Goal: Task Accomplishment & Management: Complete application form

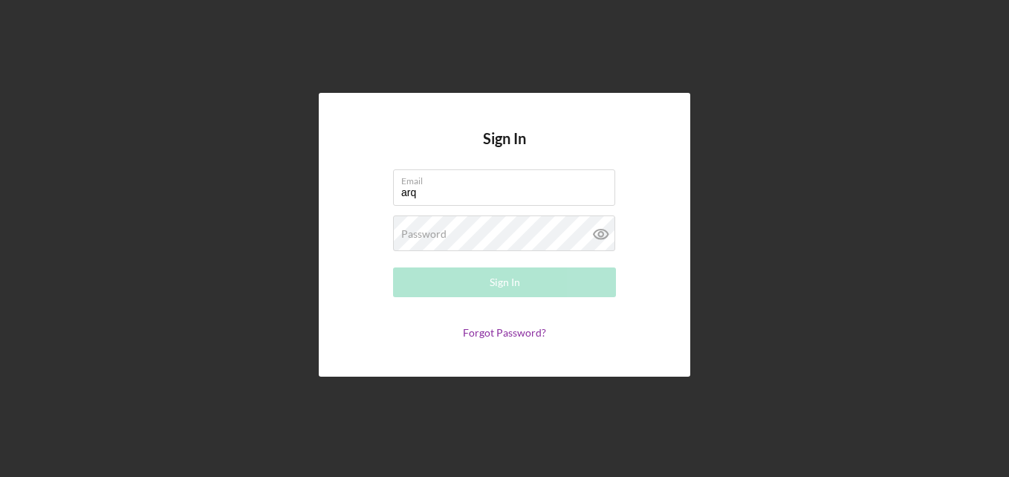
type input "[EMAIL_ADDRESS][DOMAIN_NAME]"
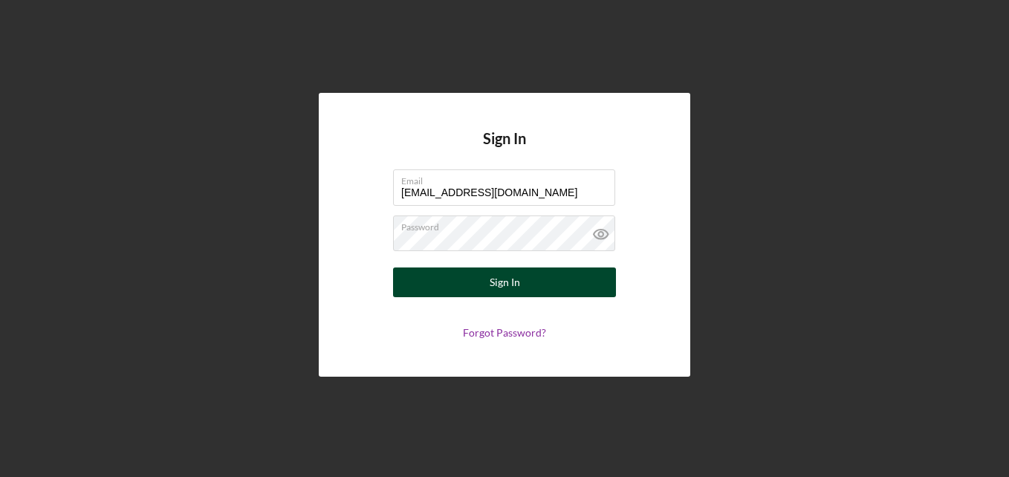
click at [502, 276] on div "Sign In" at bounding box center [505, 283] width 30 height 30
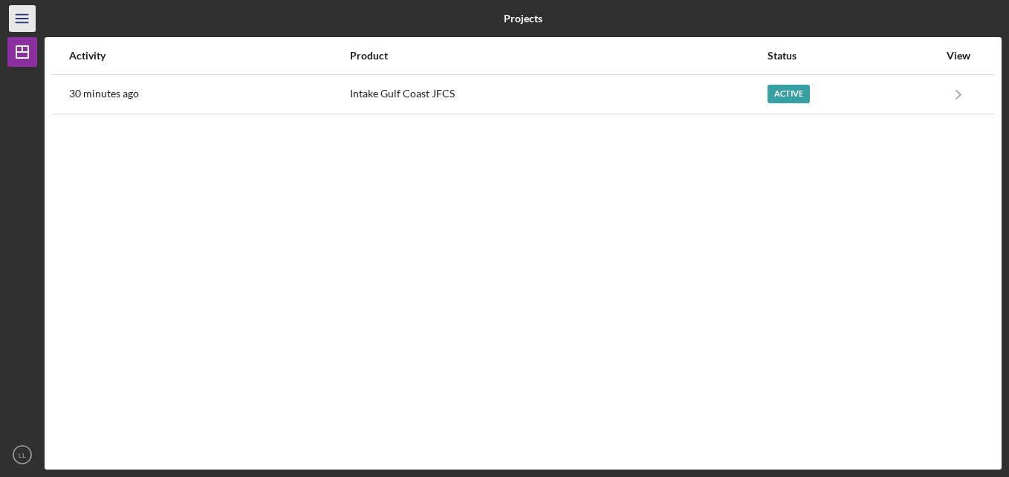
click at [25, 13] on icon "Icon/Menu" at bounding box center [22, 18] width 33 height 33
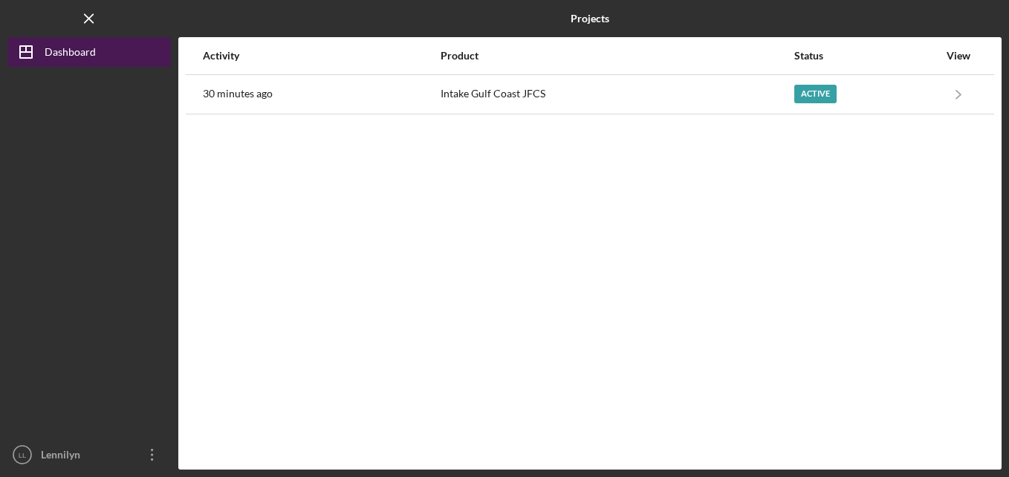
click at [34, 58] on icon "Icon/Dashboard" at bounding box center [25, 51] width 37 height 37
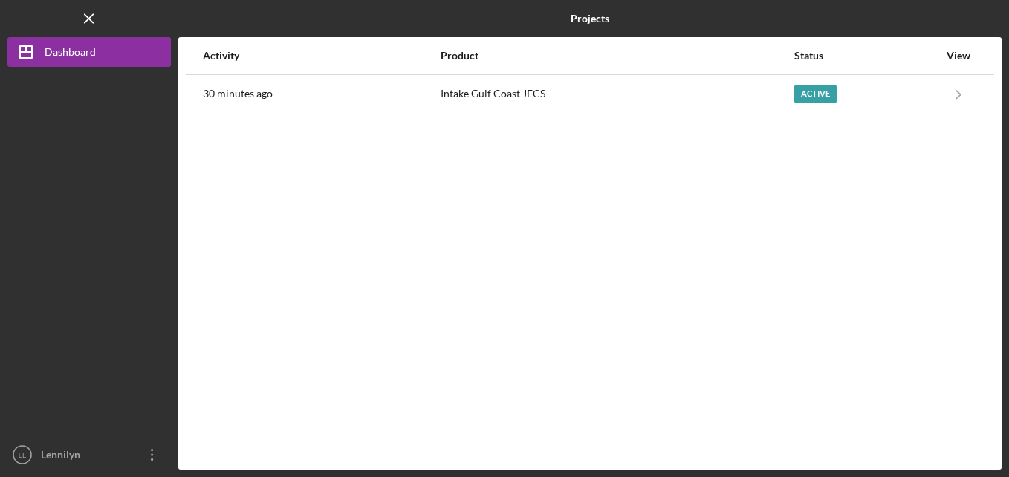
click at [115, 343] on div at bounding box center [89, 253] width 164 height 373
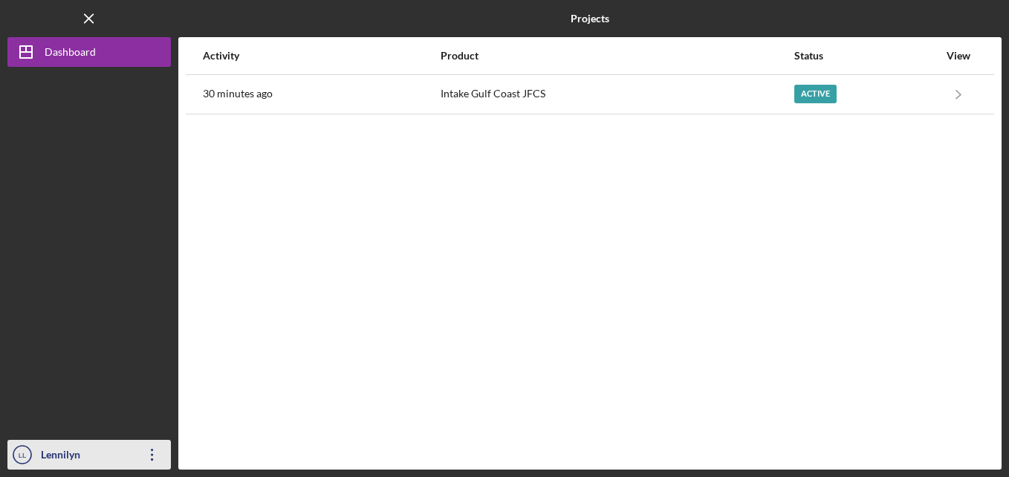
click at [155, 456] on icon "Icon/Overflow" at bounding box center [152, 454] width 37 height 37
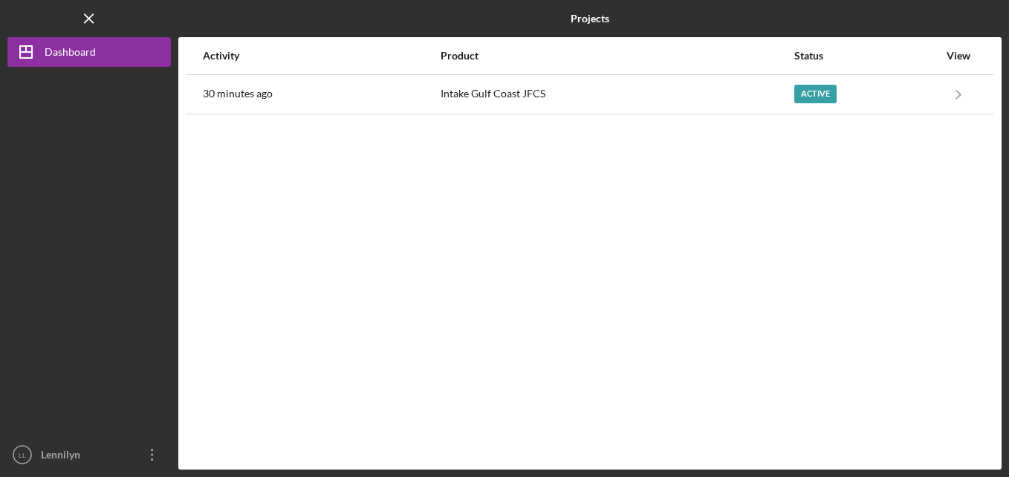
click at [129, 244] on div at bounding box center [89, 253] width 164 height 373
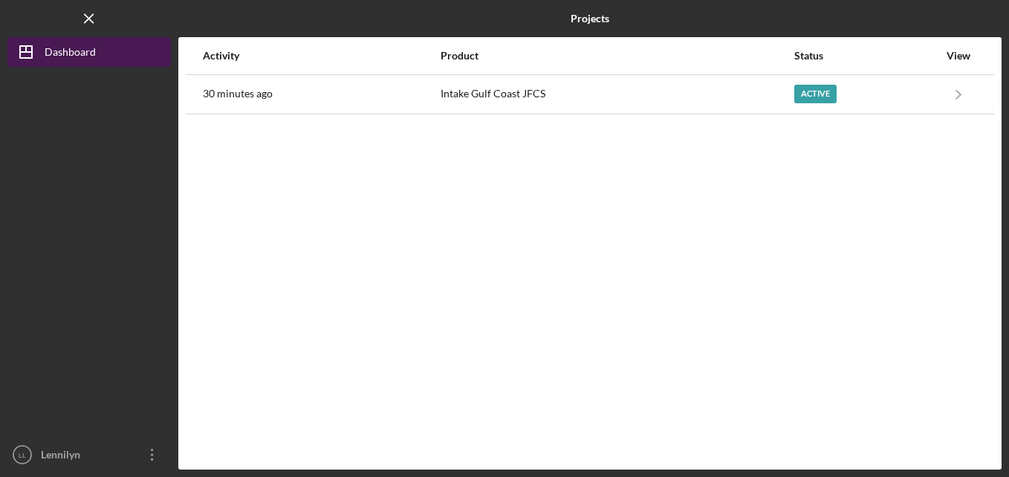
click at [30, 59] on icon "Icon/Dashboard" at bounding box center [25, 51] width 37 height 37
click at [24, 50] on icon "Icon/Dashboard" at bounding box center [25, 51] width 37 height 37
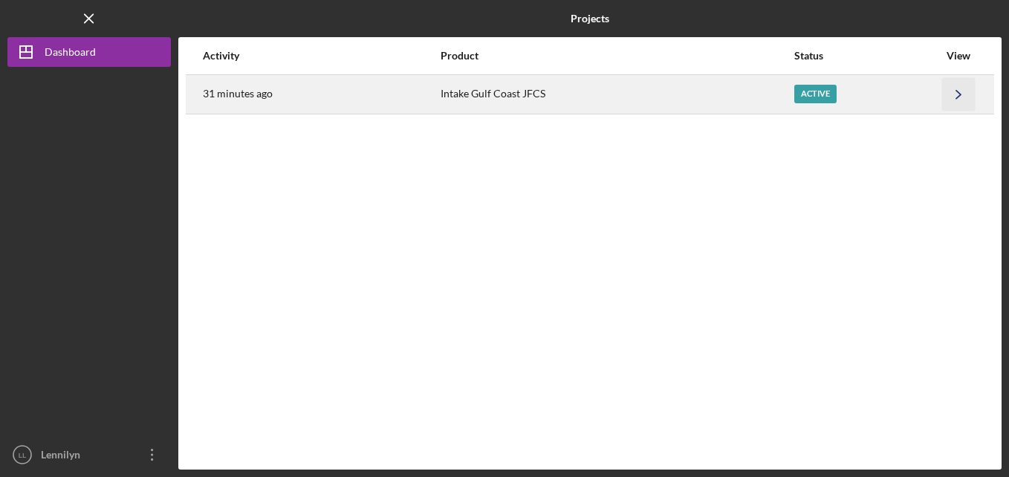
click at [961, 95] on polyline "button" at bounding box center [959, 94] width 4 height 8
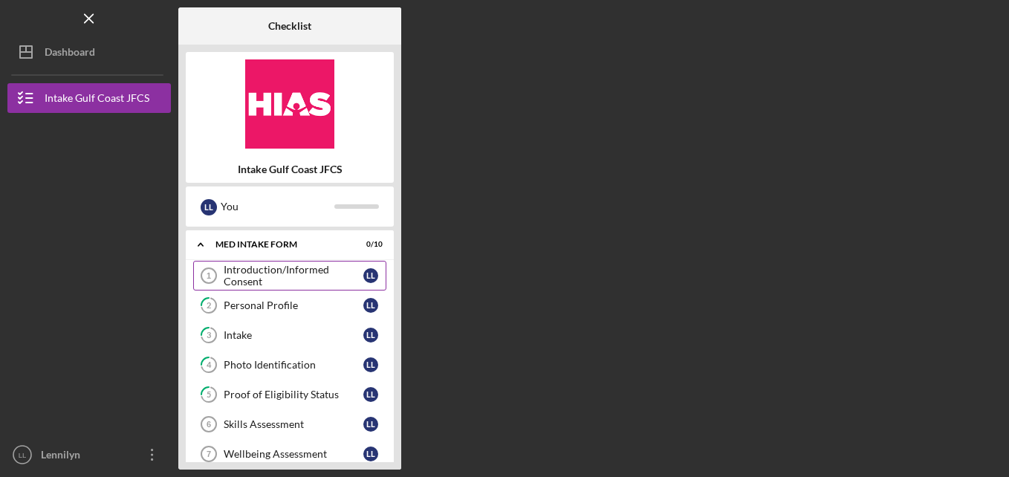
click at [278, 272] on div "Introduction/Informed Consent" at bounding box center [294, 276] width 140 height 24
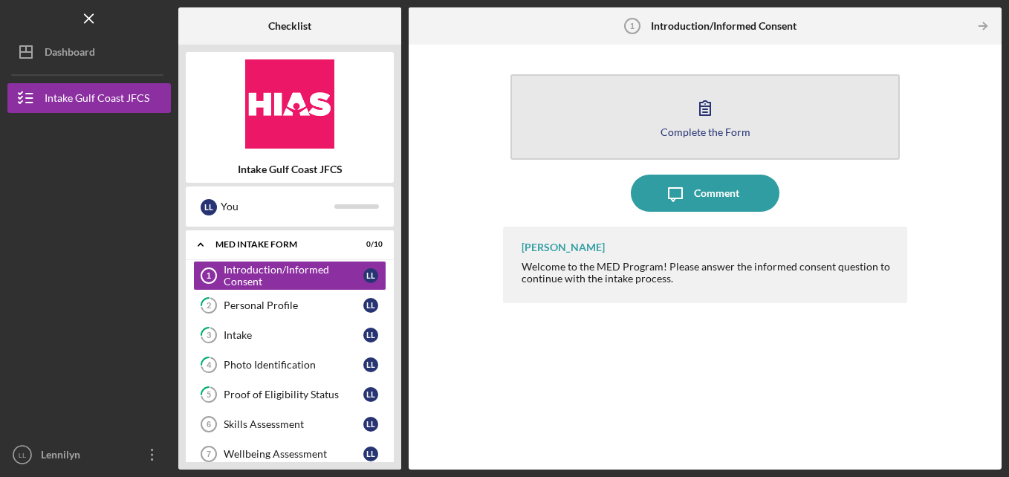
click at [725, 115] on button "Complete the Form Form" at bounding box center [706, 116] width 390 height 85
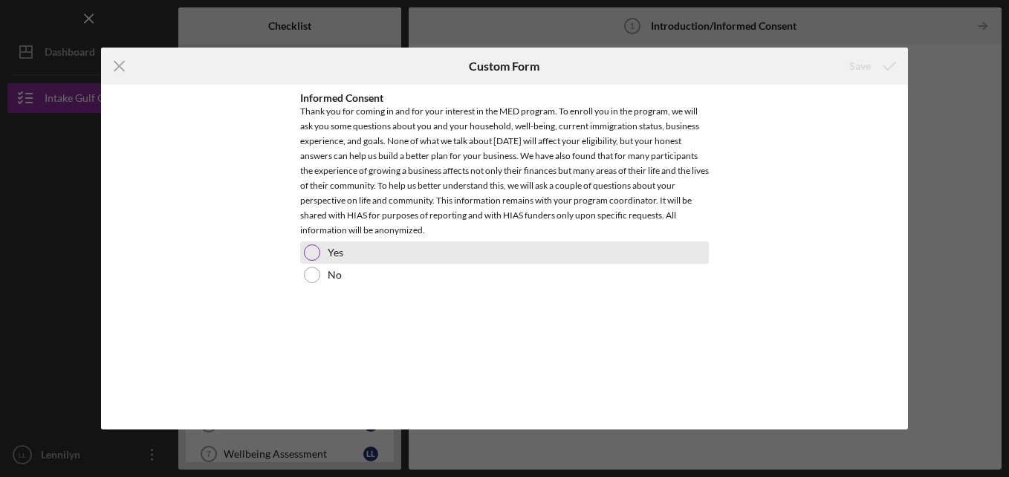
click at [318, 248] on div at bounding box center [312, 253] width 16 height 16
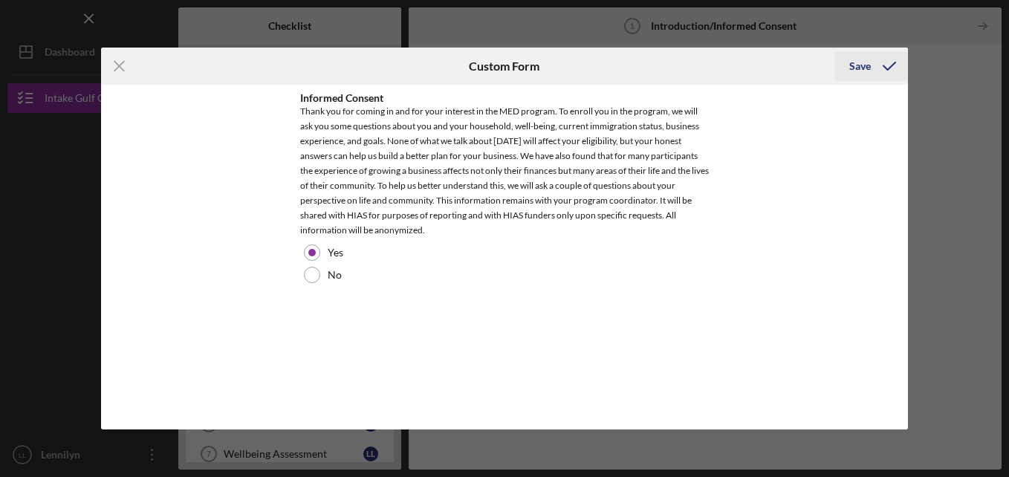
click at [867, 58] on div "Save" at bounding box center [861, 66] width 22 height 30
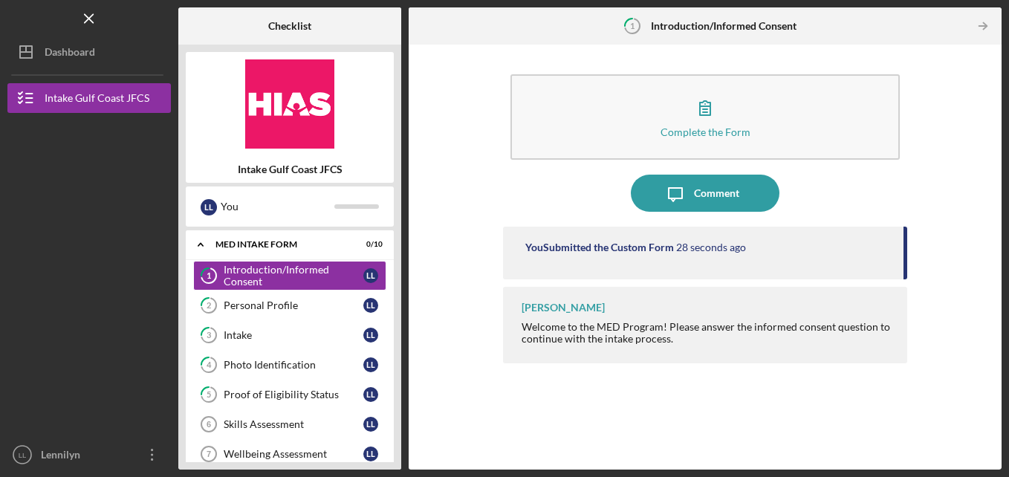
click at [399, 449] on div "Intake Gulf Coast JFCS L L You Icon/Expander MED Intake Form 0 / 10 1 Introduct…" at bounding box center [289, 257] width 223 height 425
click at [399, 434] on div "Intake Gulf Coast JFCS L L You Icon/Expander MED Intake Form 0 / 10 1 Introduct…" at bounding box center [289, 257] width 223 height 425
click at [392, 453] on div "1 Introduction/Informed Consent L L 2 Personal Profile L L 3 Intake L L 4 Photo…" at bounding box center [290, 413] width 208 height 305
drag, startPoint x: 386, startPoint y: 453, endPoint x: 393, endPoint y: 449, distance: 8.3
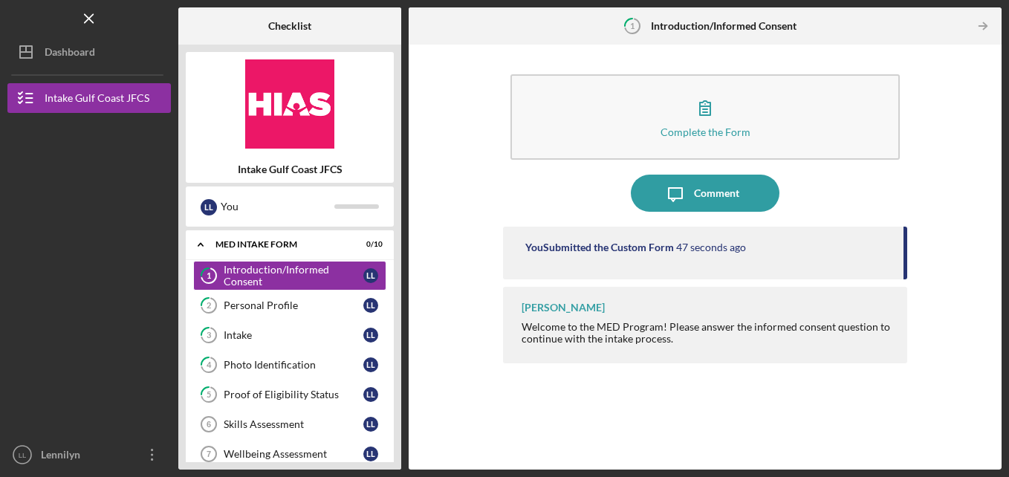
click at [393, 449] on div "1 Introduction/Informed Consent L L 2 Personal Profile L L 3 Intake L L 4 Photo…" at bounding box center [290, 413] width 208 height 305
click at [387, 447] on div "1 Introduction/Informed Consent L L 2 Personal Profile L L 3 Intake L L 4 Photo…" at bounding box center [290, 413] width 208 height 305
click at [393, 449] on div "1 Introduction/Informed Consent L L 2 Personal Profile L L 3 Intake L L 4 Photo…" at bounding box center [290, 413] width 208 height 305
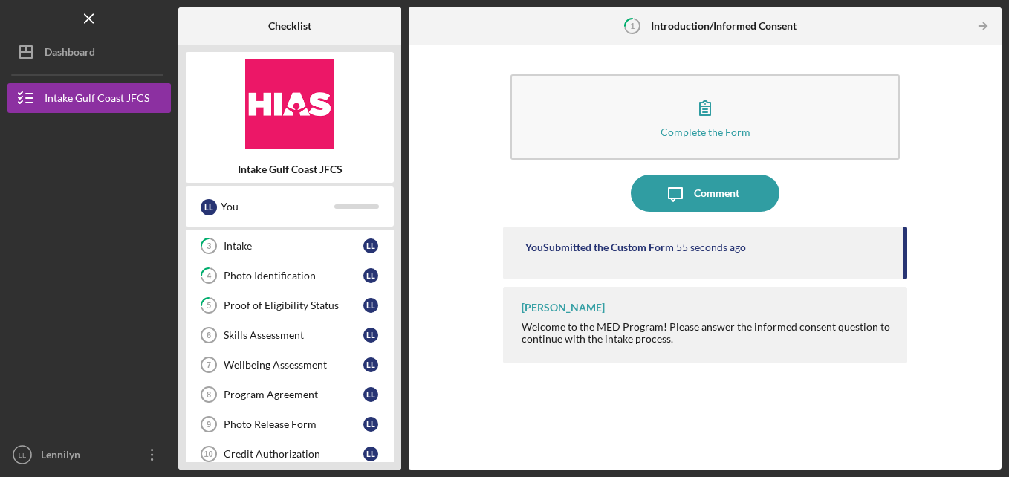
scroll to position [119, 0]
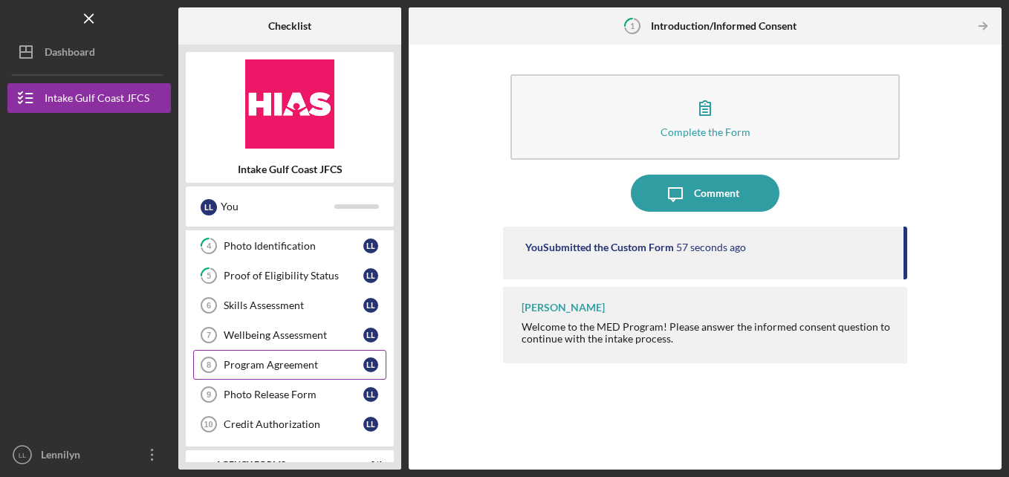
click at [219, 367] on icon "Program Agreement 8" at bounding box center [208, 364] width 37 height 37
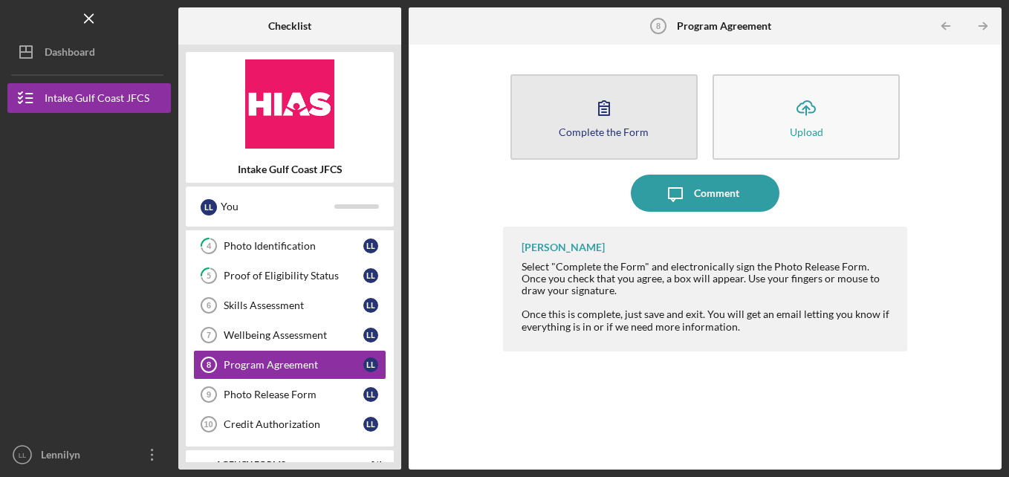
click at [597, 117] on icon "button" at bounding box center [604, 107] width 37 height 37
